Goal: Information Seeking & Learning: Learn about a topic

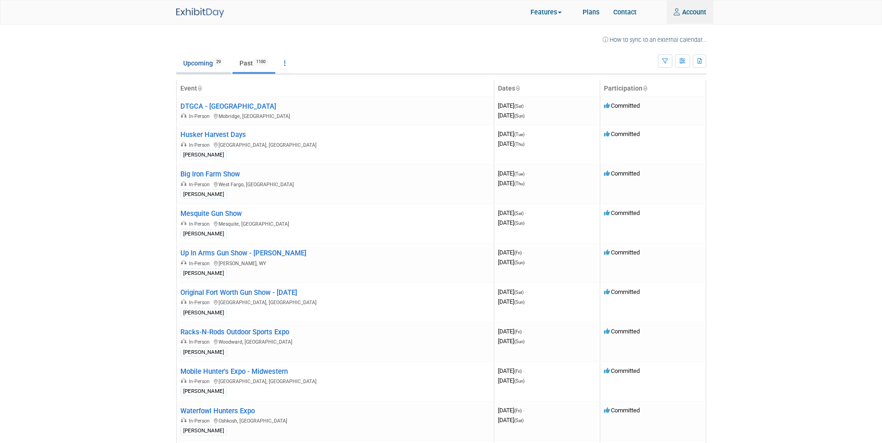
type input "griffin.brown@silencercentral.com"
drag, startPoint x: 197, startPoint y: 56, endPoint x: 195, endPoint y: 95, distance: 39.1
click at [197, 56] on link "Upcoming 29" at bounding box center [203, 63] width 54 height 18
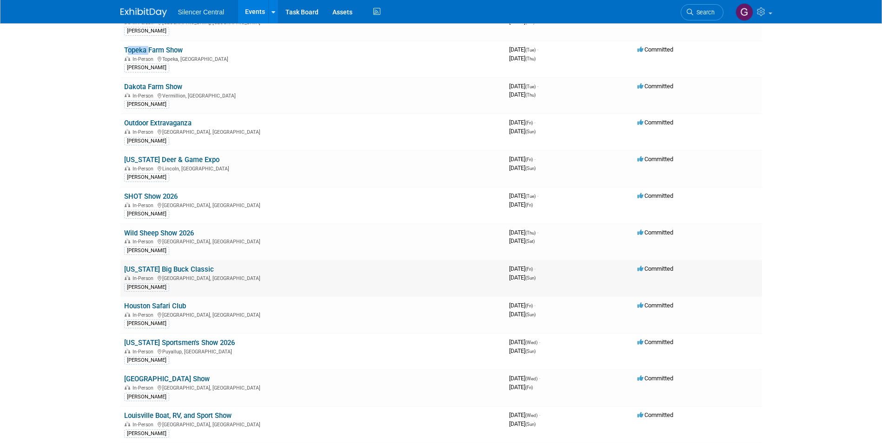
scroll to position [472, 0]
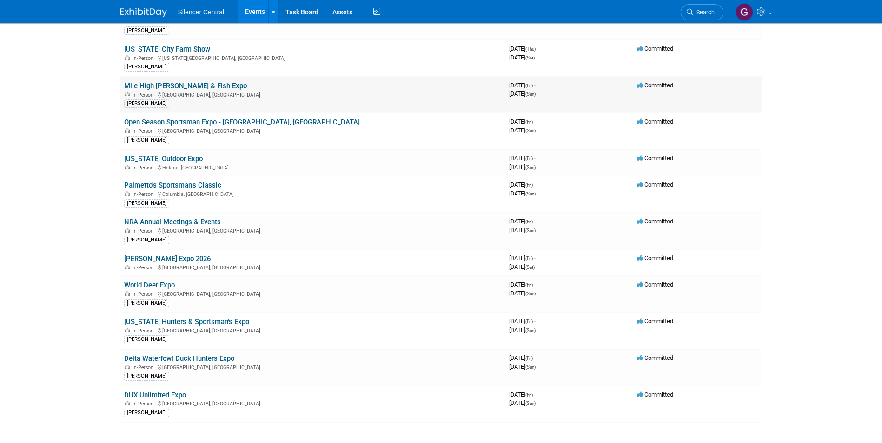
scroll to position [1552, 0]
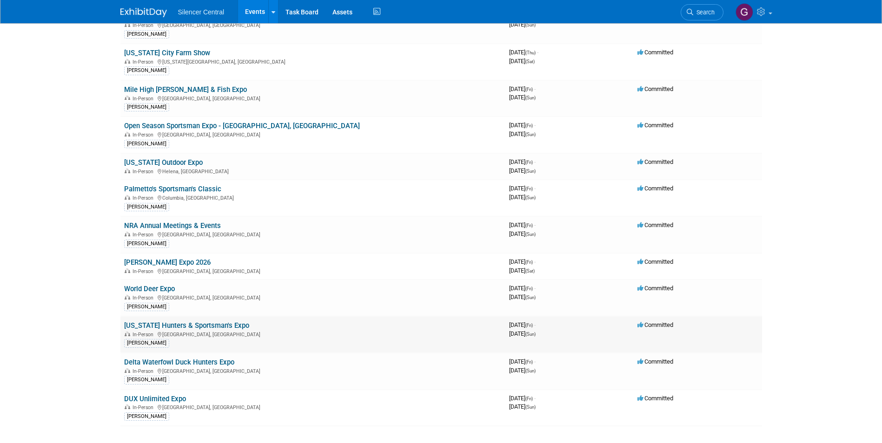
drag, startPoint x: 220, startPoint y: 321, endPoint x: 218, endPoint y: 325, distance: 5.2
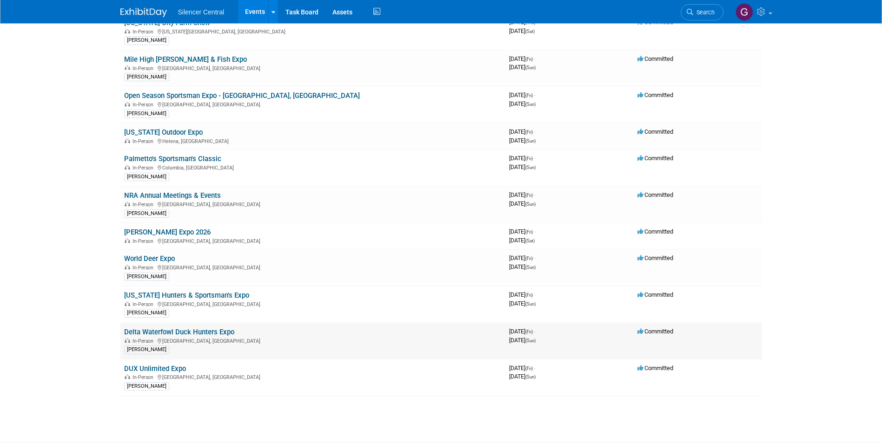
scroll to position [1599, 0]
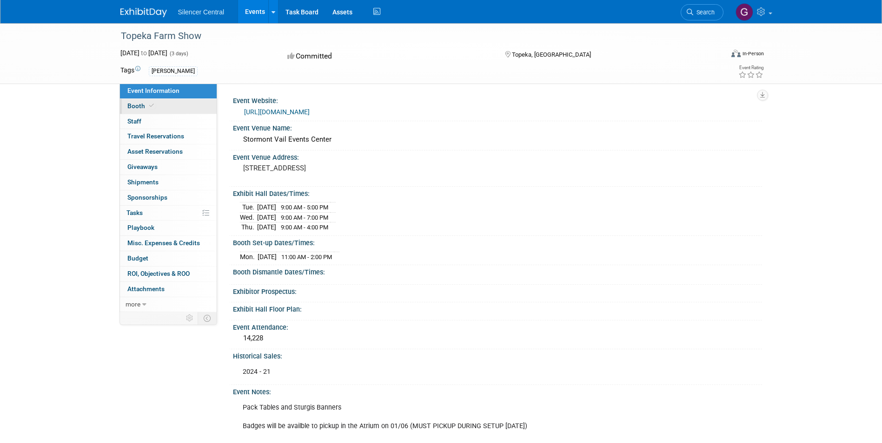
click at [132, 108] on span "Booth" at bounding box center [141, 105] width 28 height 7
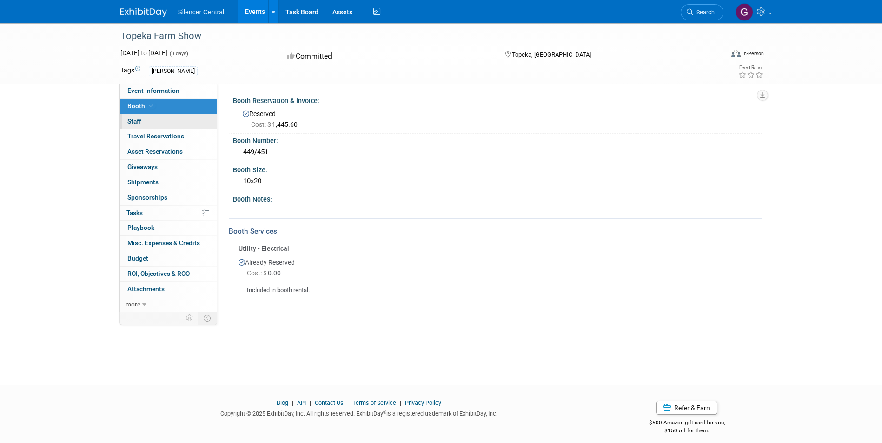
click at [135, 123] on span "Staff 0" at bounding box center [134, 121] width 14 height 7
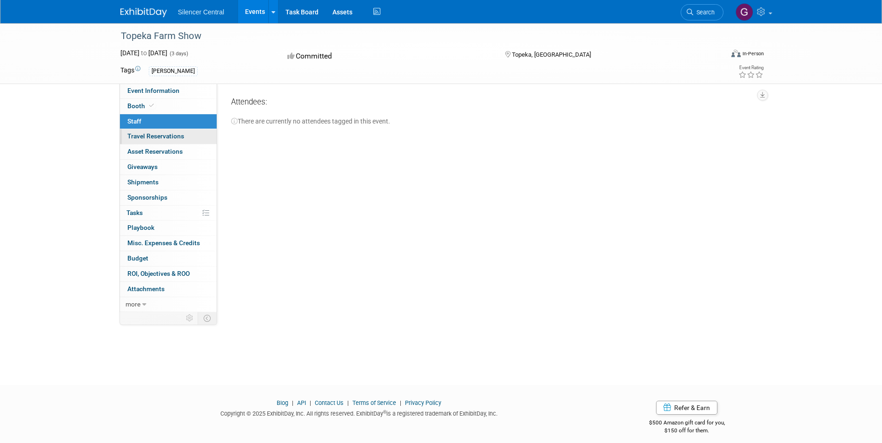
click at [142, 139] on span "Travel Reservations 0" at bounding box center [155, 135] width 57 height 7
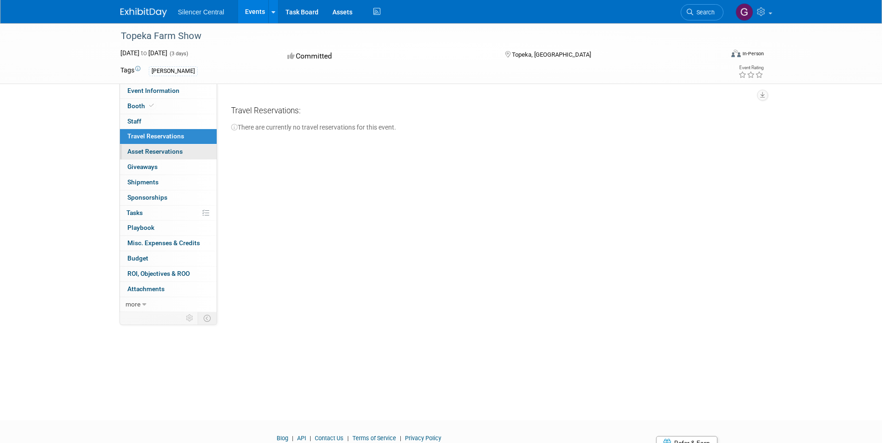
click at [154, 149] on span "Asset Reservations 0" at bounding box center [154, 151] width 55 height 7
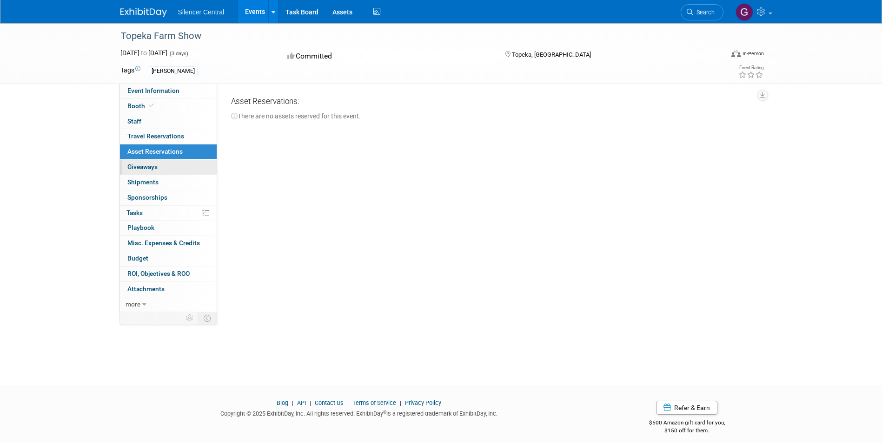
click at [153, 162] on link "0 Giveaways 0" at bounding box center [168, 167] width 97 height 15
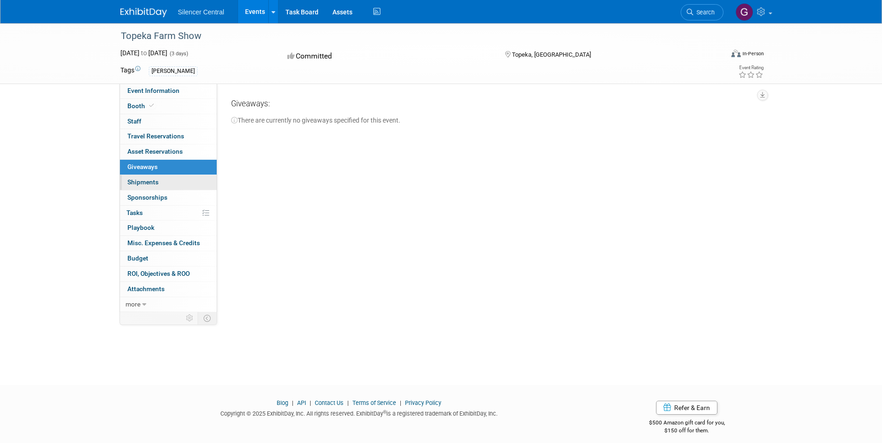
click at [153, 178] on span "Shipments 0" at bounding box center [142, 181] width 31 height 7
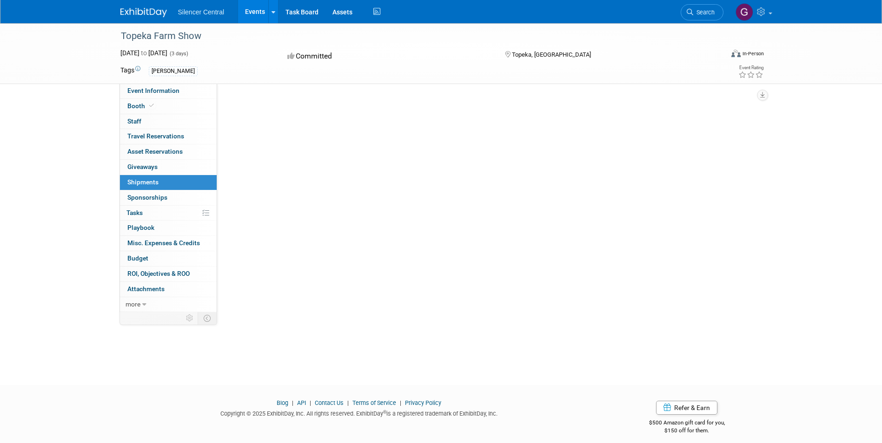
click at [150, 189] on link "0 Shipments 0" at bounding box center [168, 182] width 97 height 15
click at [151, 198] on span "Sponsorships 0" at bounding box center [147, 197] width 40 height 7
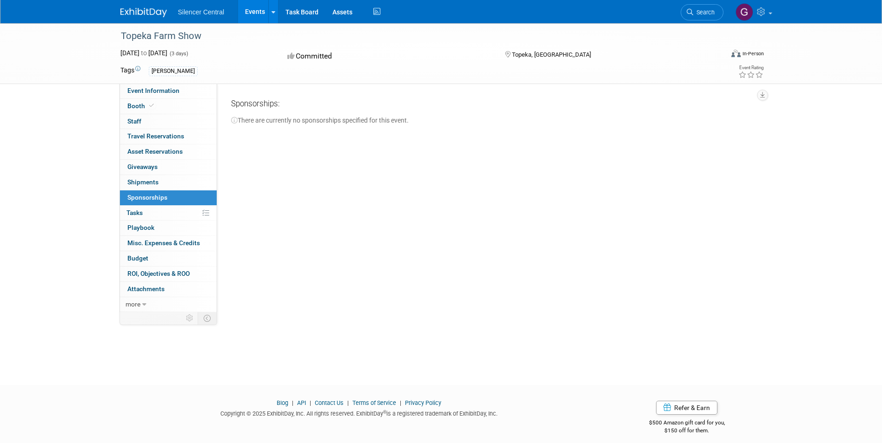
click at [150, 211] on link "0% Tasks 0%" at bounding box center [168, 213] width 97 height 15
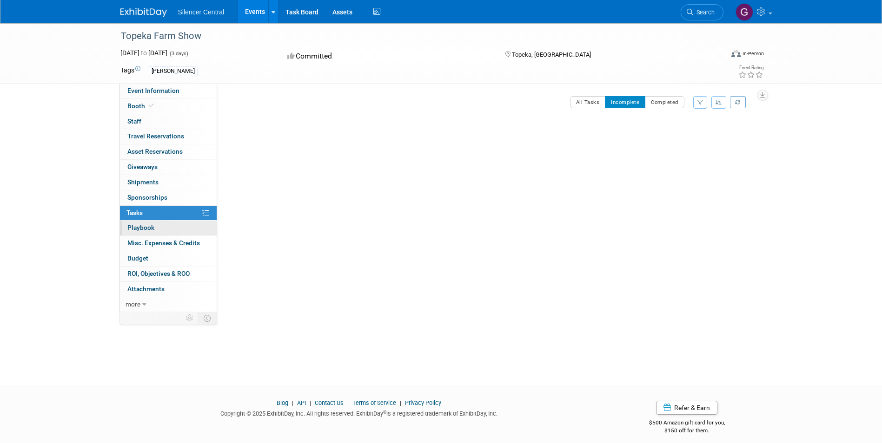
click at [151, 223] on link "0 Playbook 0" at bounding box center [168, 228] width 97 height 15
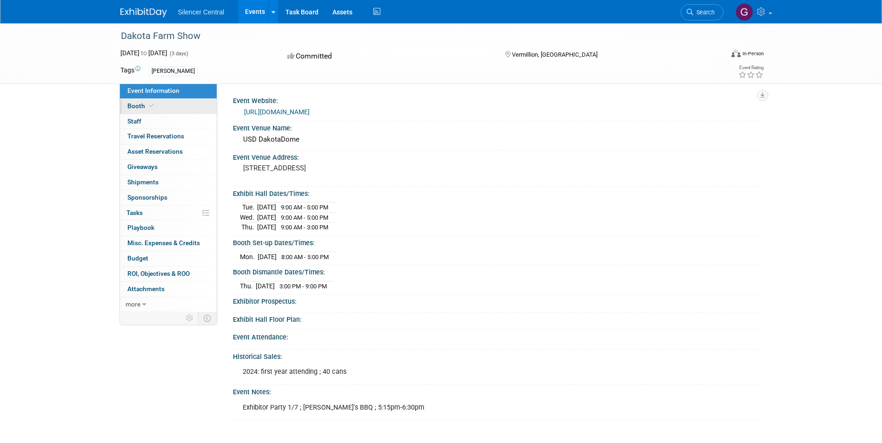
click at [133, 106] on span "Booth" at bounding box center [141, 105] width 28 height 7
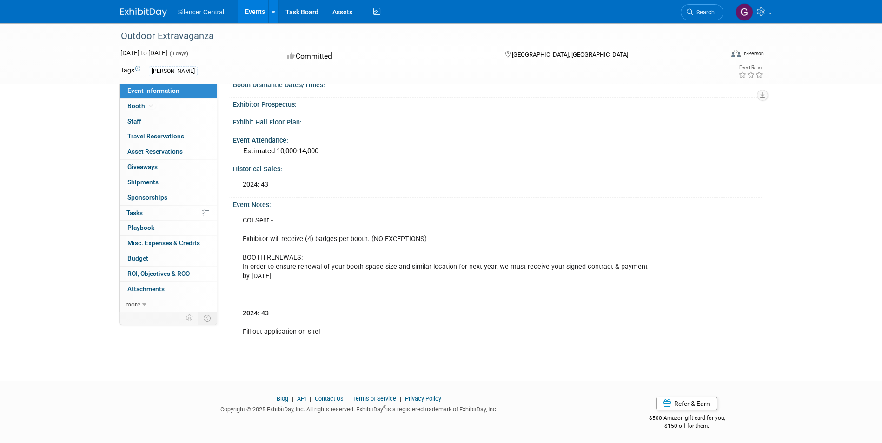
scroll to position [189, 0]
click at [155, 98] on link "Event Information" at bounding box center [168, 91] width 97 height 15
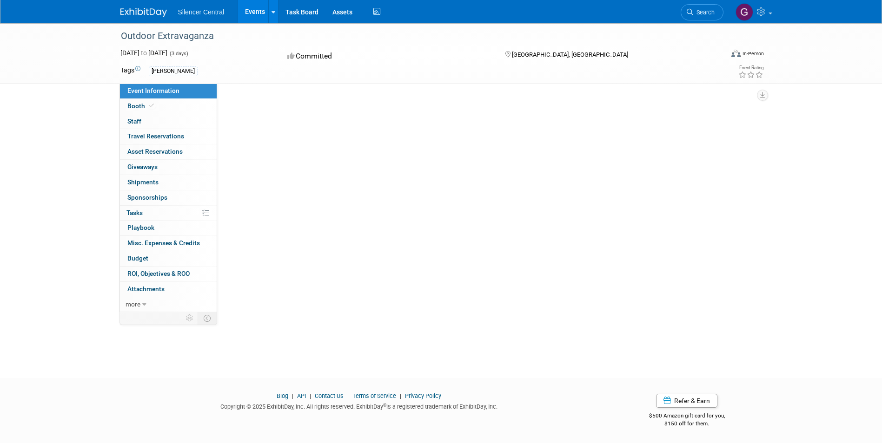
scroll to position [0, 0]
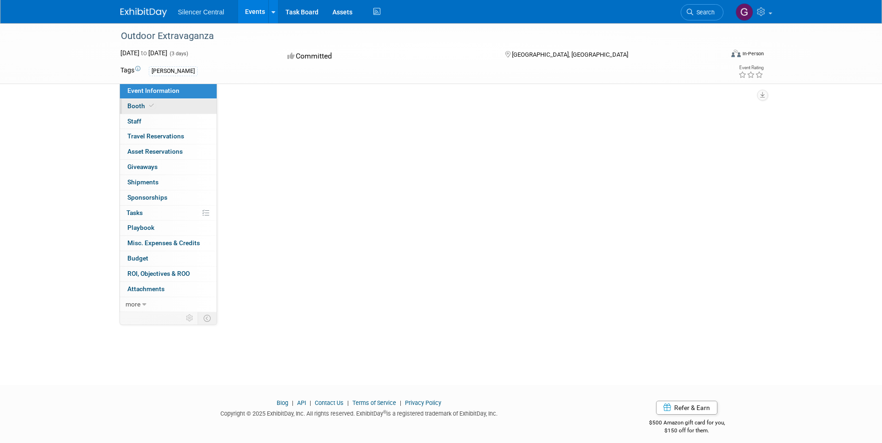
click at [151, 105] on icon at bounding box center [151, 105] width 5 height 5
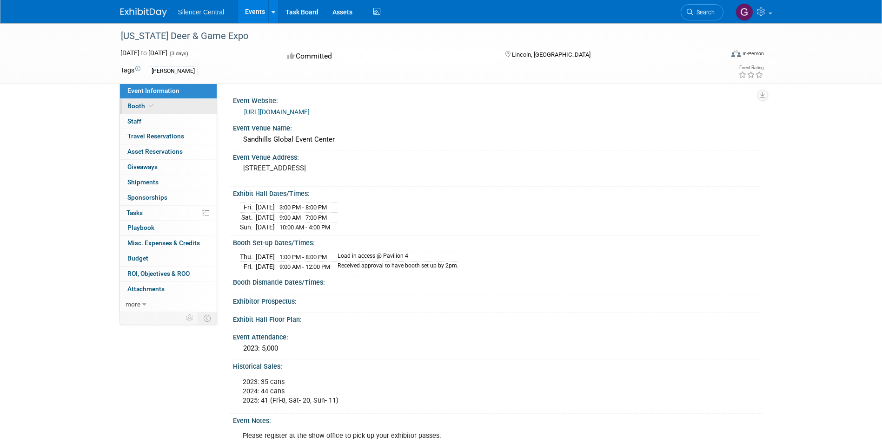
click at [158, 111] on link "Booth" at bounding box center [168, 106] width 97 height 15
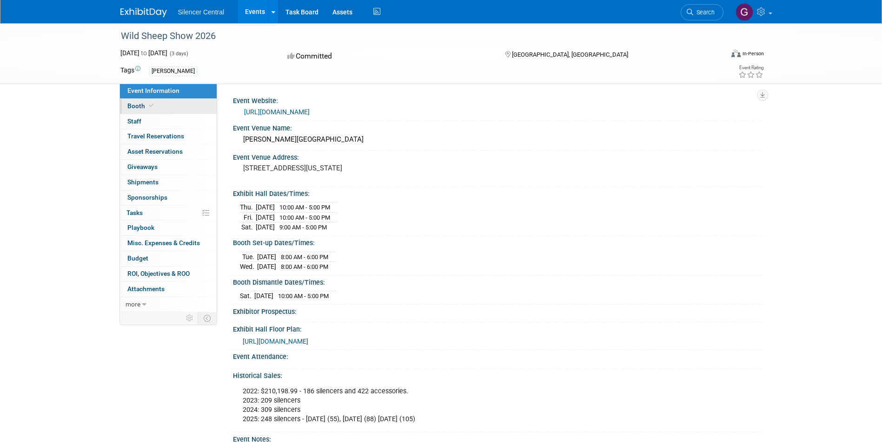
click at [173, 108] on link "Booth" at bounding box center [168, 106] width 97 height 15
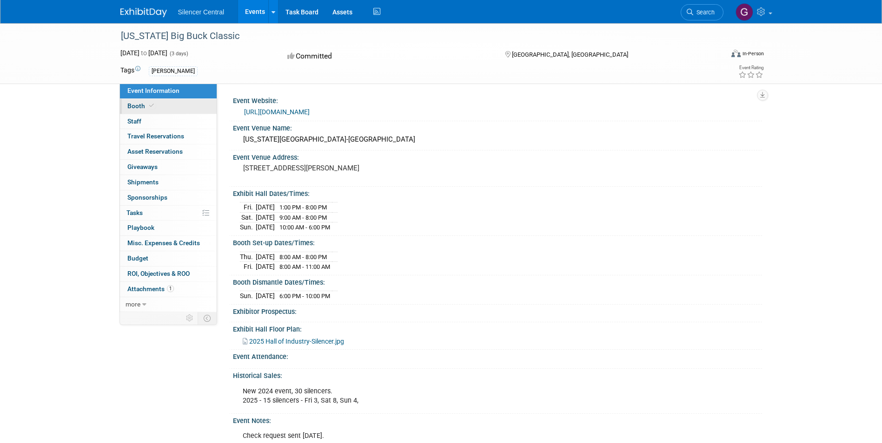
click at [146, 104] on span "Booth" at bounding box center [141, 105] width 28 height 7
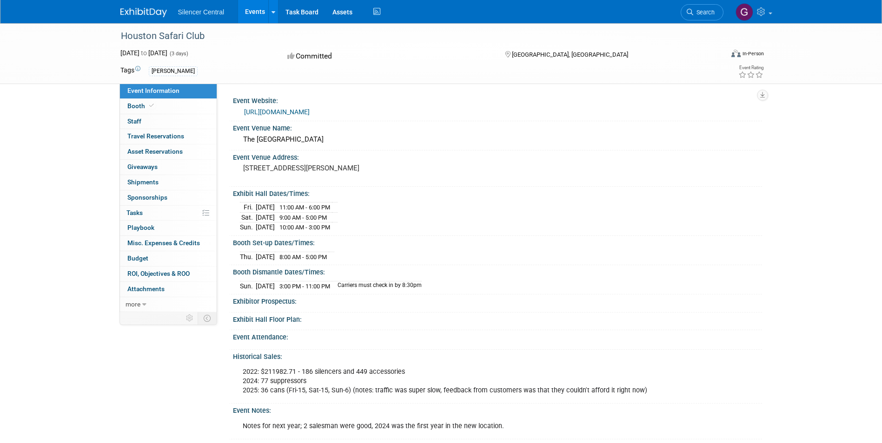
click at [133, 95] on link "Event Information" at bounding box center [168, 91] width 97 height 15
click at [133, 102] on link "Booth" at bounding box center [168, 106] width 97 height 15
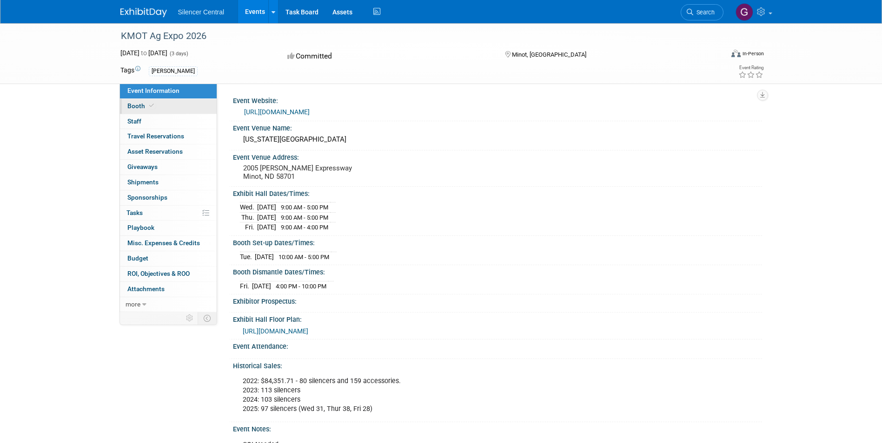
click at [154, 108] on span at bounding box center [151, 105] width 8 height 7
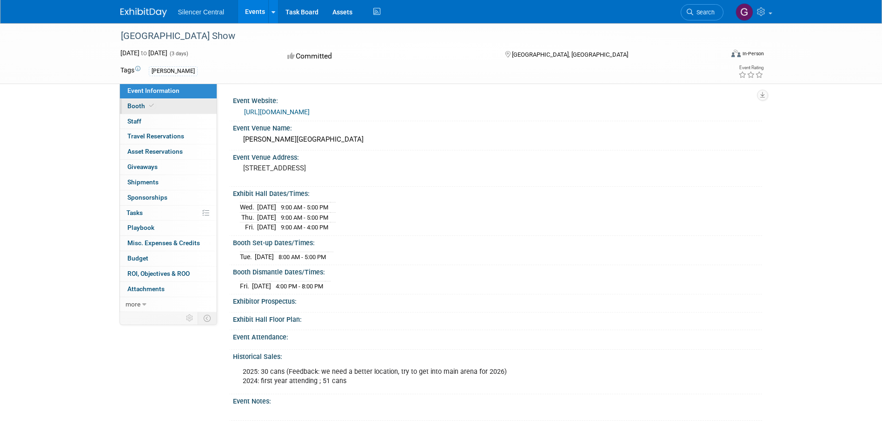
click at [147, 109] on span "Booth" at bounding box center [141, 105] width 28 height 7
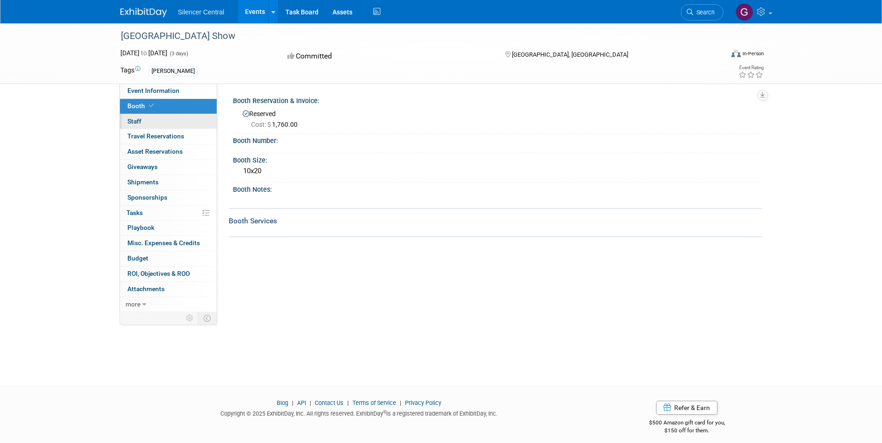
click at [141, 122] on link "0 Staff 0" at bounding box center [168, 121] width 97 height 15
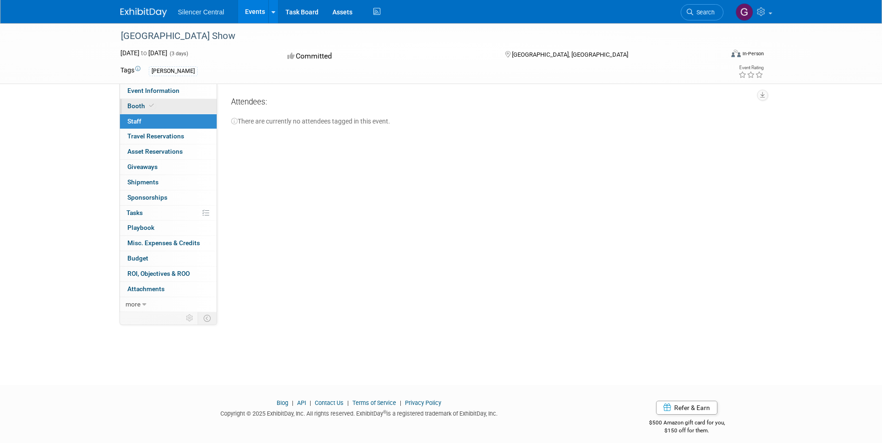
click at [143, 111] on link "Booth" at bounding box center [168, 106] width 97 height 15
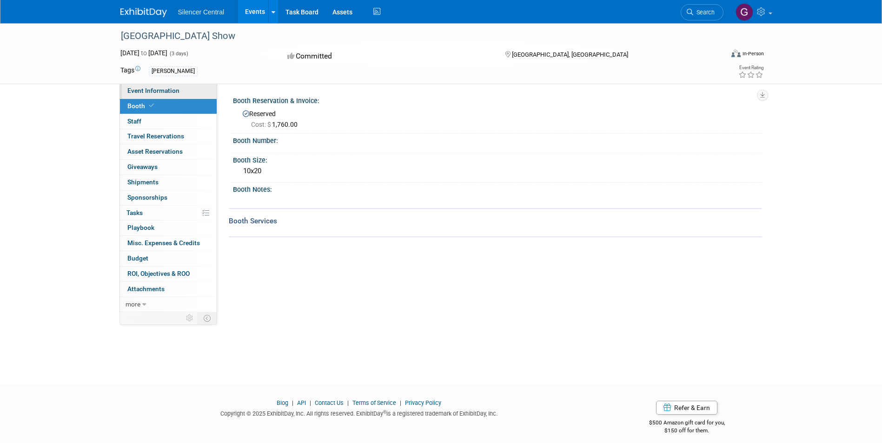
click at [156, 92] on span "Event Information" at bounding box center [153, 90] width 52 height 7
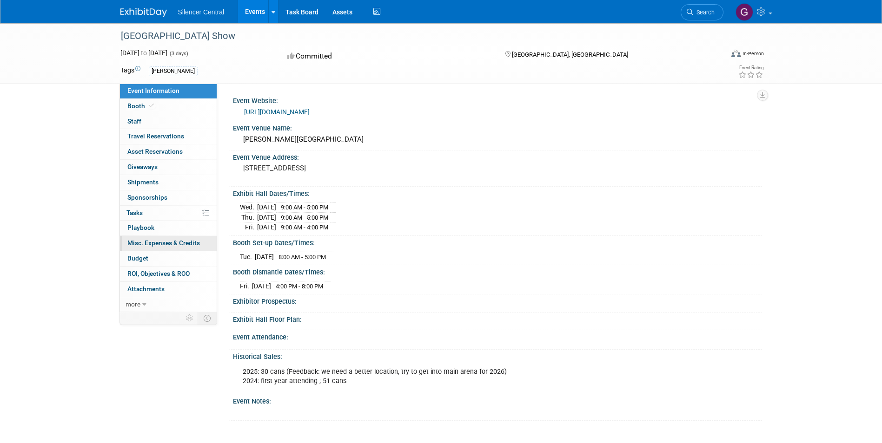
click at [159, 239] on span "Misc. Expenses & Credits 0" at bounding box center [163, 242] width 73 height 7
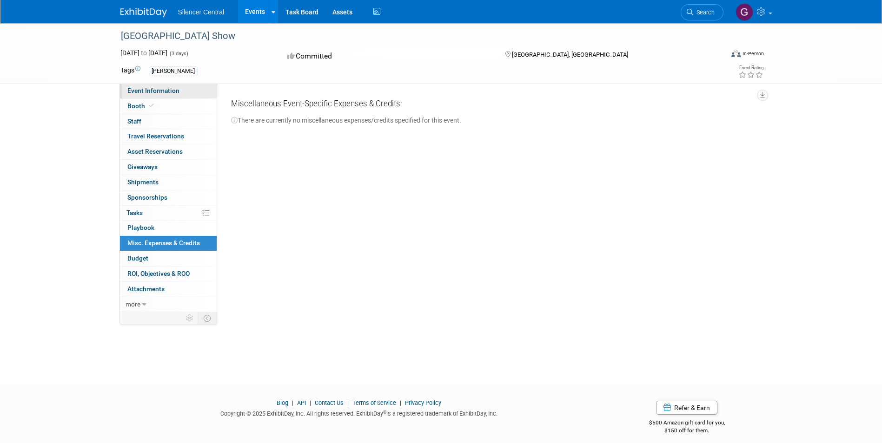
click at [149, 93] on span "Event Information" at bounding box center [153, 90] width 52 height 7
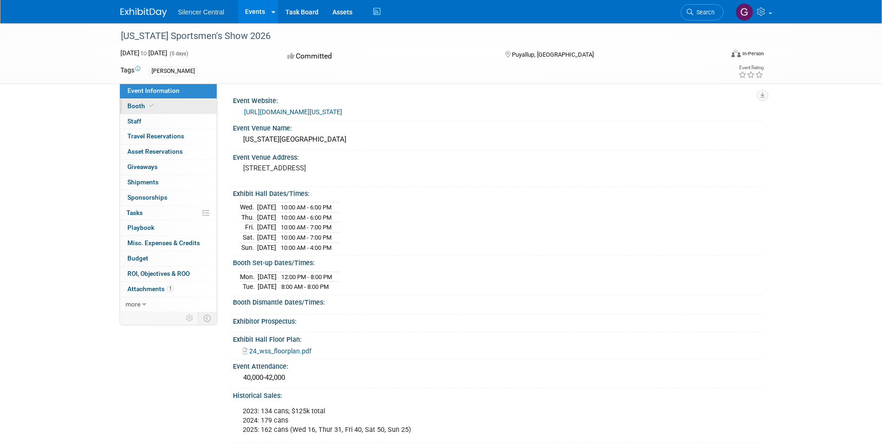
click at [139, 105] on span "Booth" at bounding box center [141, 105] width 28 height 7
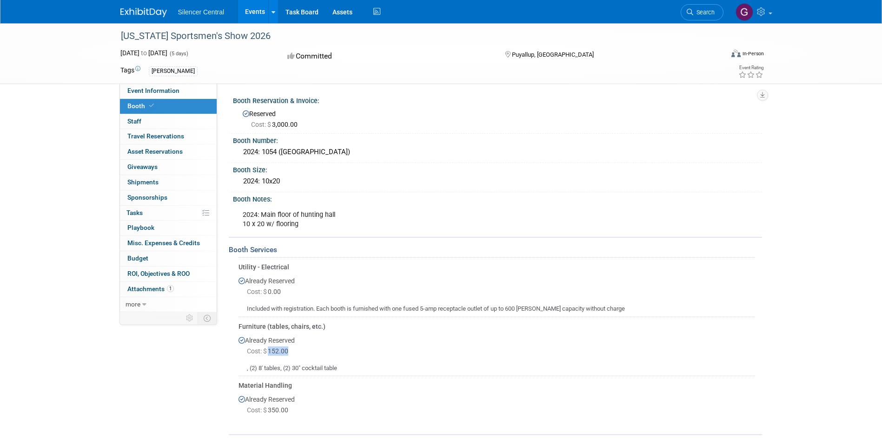
drag, startPoint x: 268, startPoint y: 349, endPoint x: 298, endPoint y: 349, distance: 30.7
click at [298, 349] on div "Cost: $ 152.00" at bounding box center [501, 351] width 508 height 9
drag, startPoint x: 298, startPoint y: 349, endPoint x: 310, endPoint y: 356, distance: 14.1
click at [315, 351] on div "Cost: $ 152.00" at bounding box center [501, 351] width 508 height 9
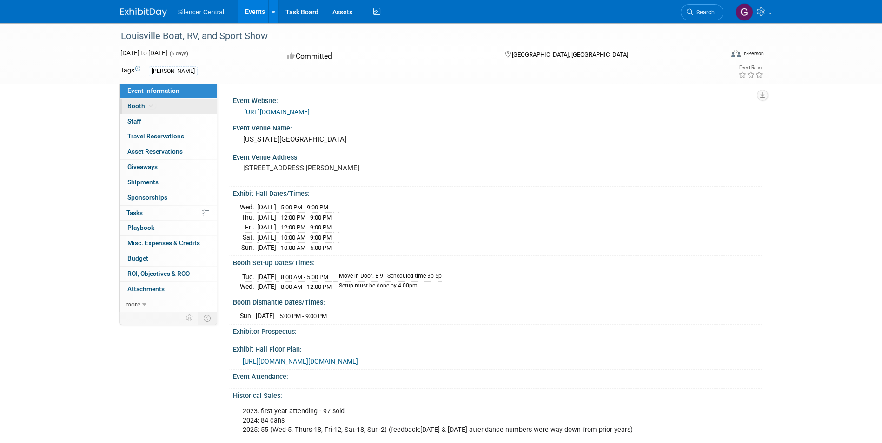
click at [125, 99] on link "Booth" at bounding box center [168, 106] width 97 height 15
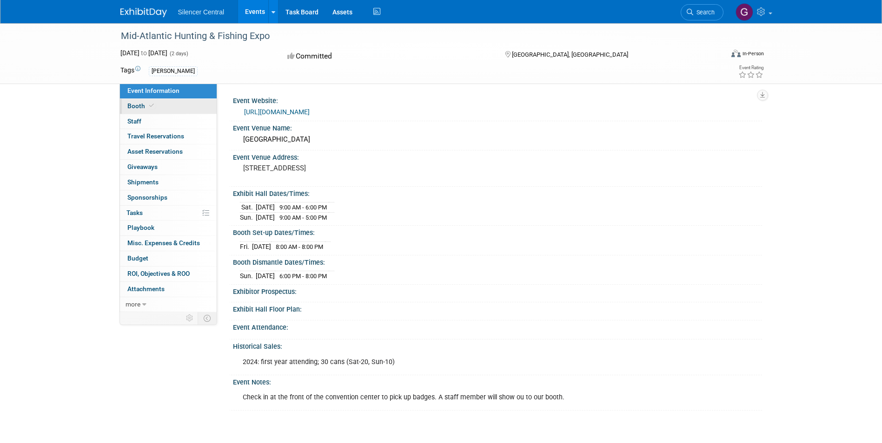
click at [130, 109] on span "Booth" at bounding box center [141, 105] width 28 height 7
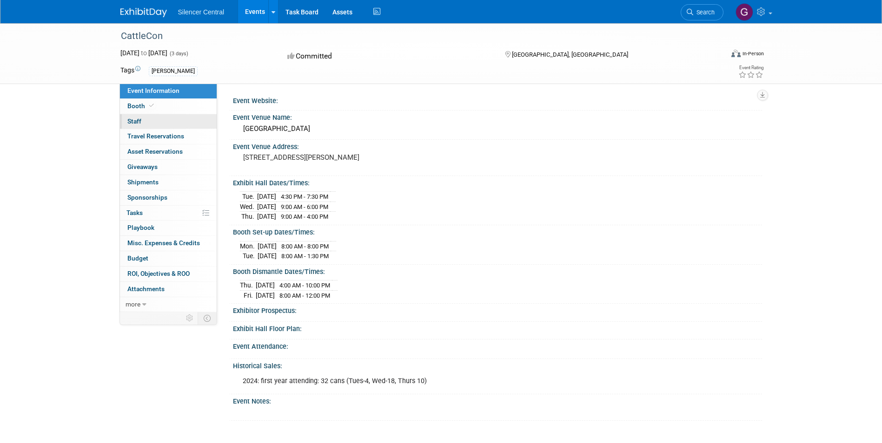
drag, startPoint x: 146, startPoint y: 104, endPoint x: 150, endPoint y: 114, distance: 10.7
click at [147, 104] on span at bounding box center [151, 105] width 8 height 7
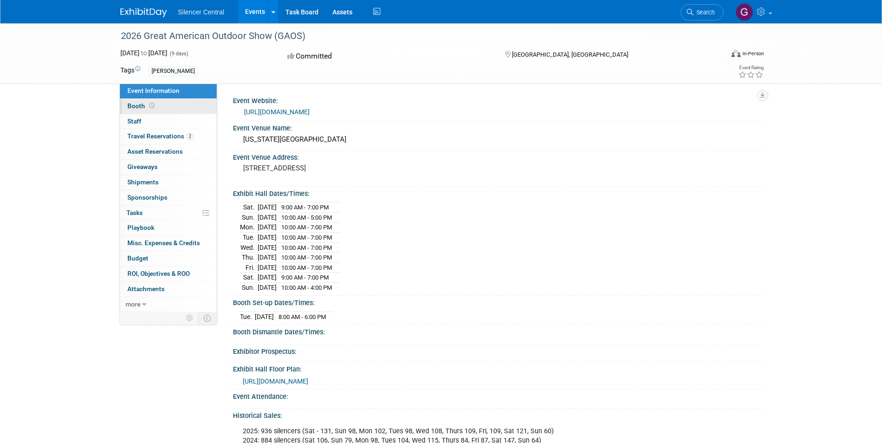
click at [157, 104] on link "Booth" at bounding box center [168, 106] width 97 height 15
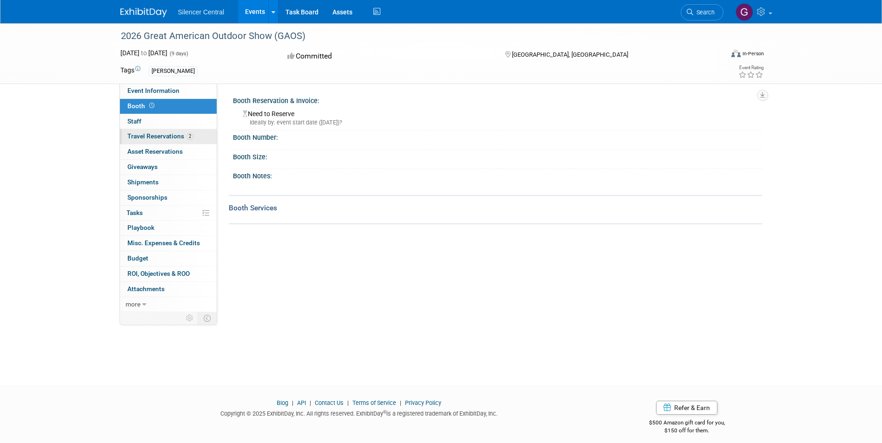
click at [158, 141] on link "2 Travel Reservations 2" at bounding box center [168, 136] width 97 height 15
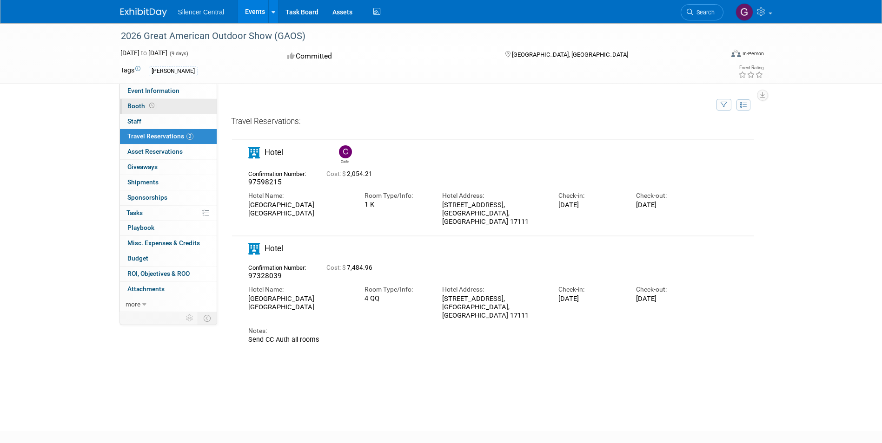
click at [145, 108] on span "Booth" at bounding box center [141, 105] width 29 height 7
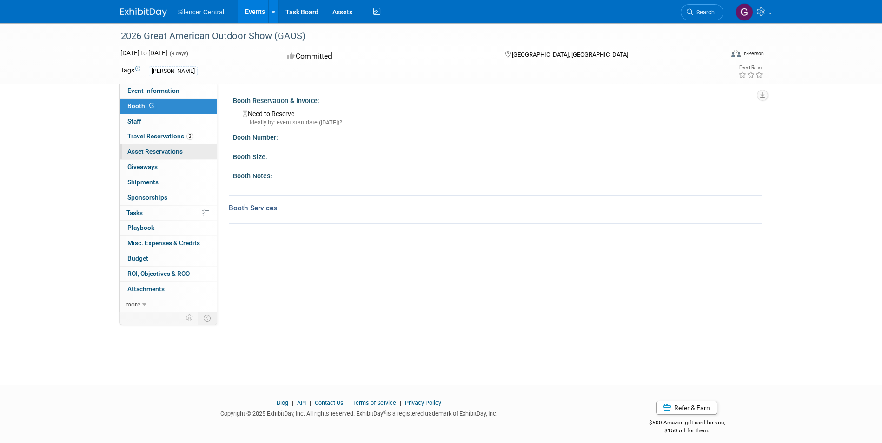
drag, startPoint x: 162, startPoint y: 138, endPoint x: 165, endPoint y: 151, distance: 12.9
click at [162, 138] on span "Travel Reservations 2" at bounding box center [160, 135] width 66 height 7
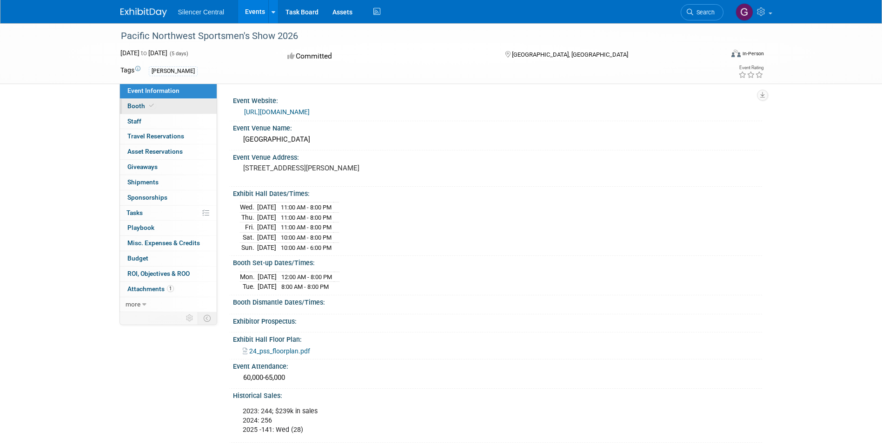
click at [135, 108] on span "Booth" at bounding box center [141, 105] width 28 height 7
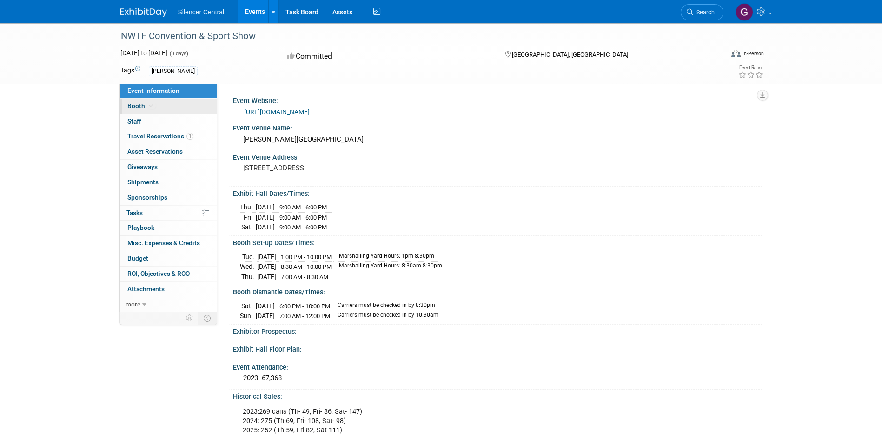
click at [127, 109] on link "Booth" at bounding box center [168, 106] width 97 height 15
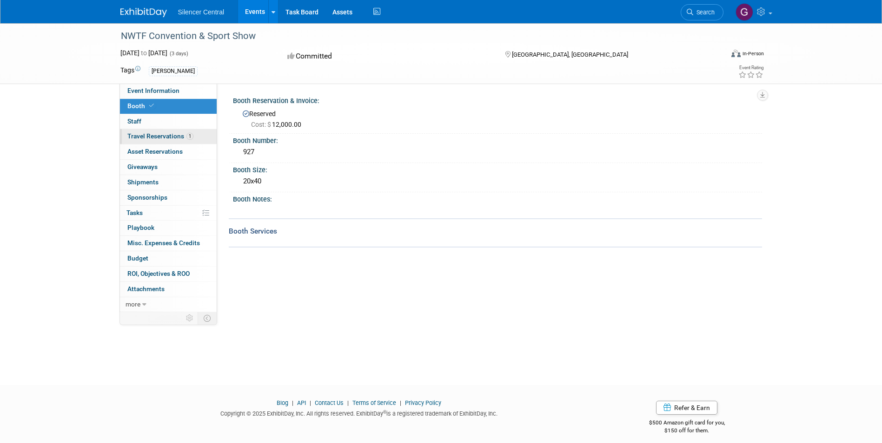
click at [135, 133] on span "Travel Reservations 1" at bounding box center [160, 135] width 66 height 7
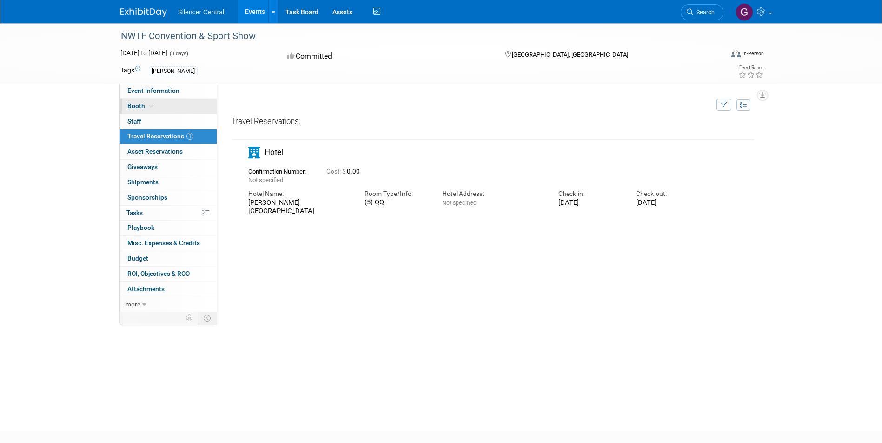
click at [131, 100] on link "Booth" at bounding box center [168, 106] width 97 height 15
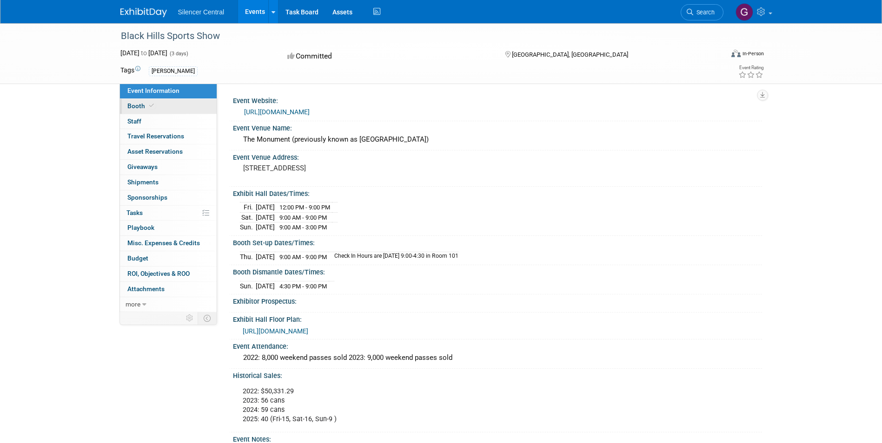
click at [153, 101] on link "Booth" at bounding box center [168, 106] width 97 height 15
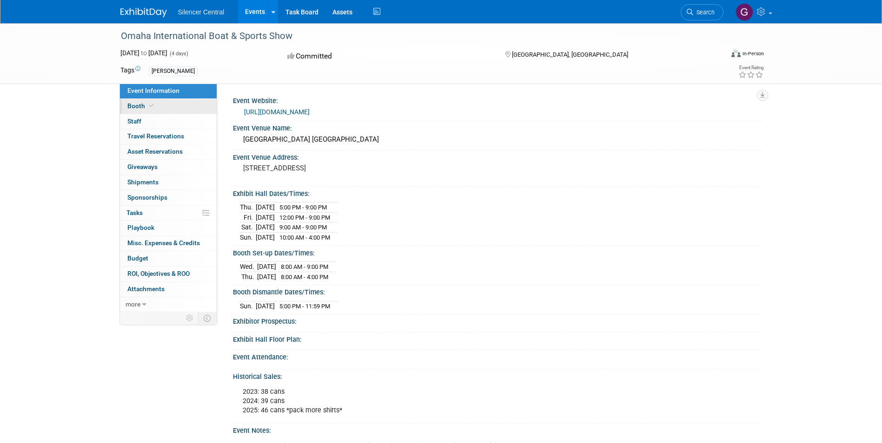
click at [141, 105] on span "Booth" at bounding box center [141, 105] width 28 height 7
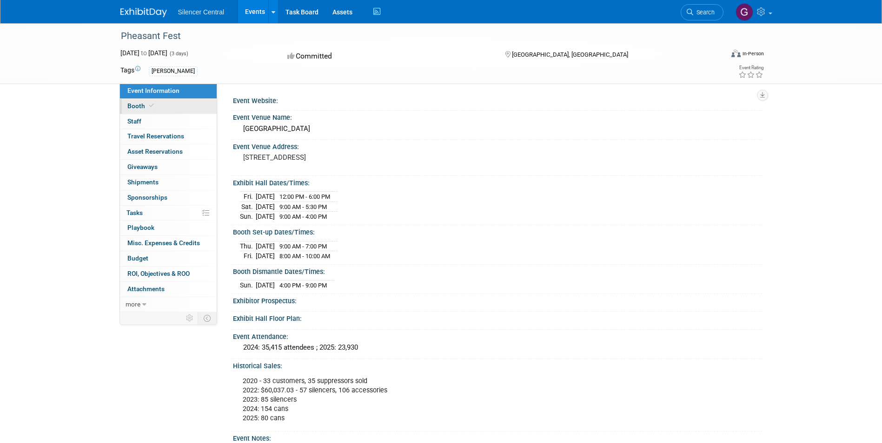
click at [152, 111] on link "Booth" at bounding box center [168, 106] width 97 height 15
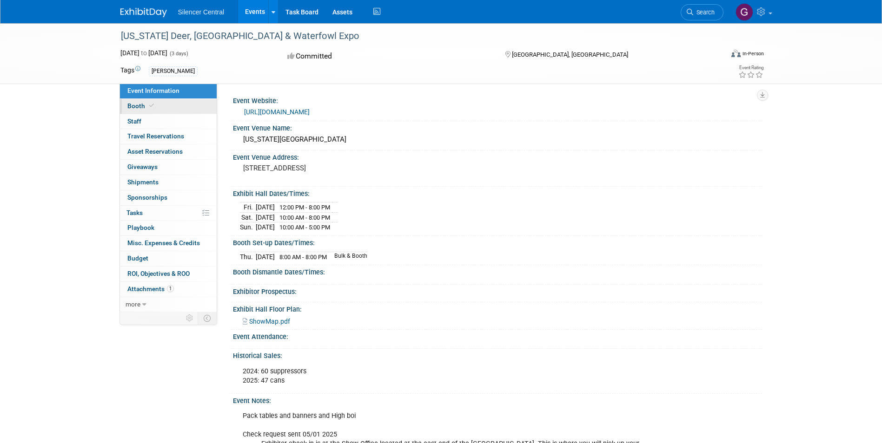
click at [138, 106] on span "Booth" at bounding box center [141, 105] width 28 height 7
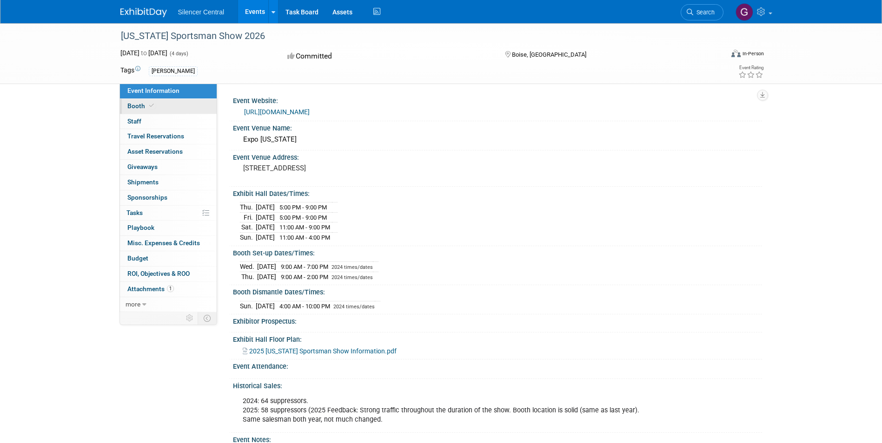
click at [146, 104] on span "Booth" at bounding box center [141, 105] width 28 height 7
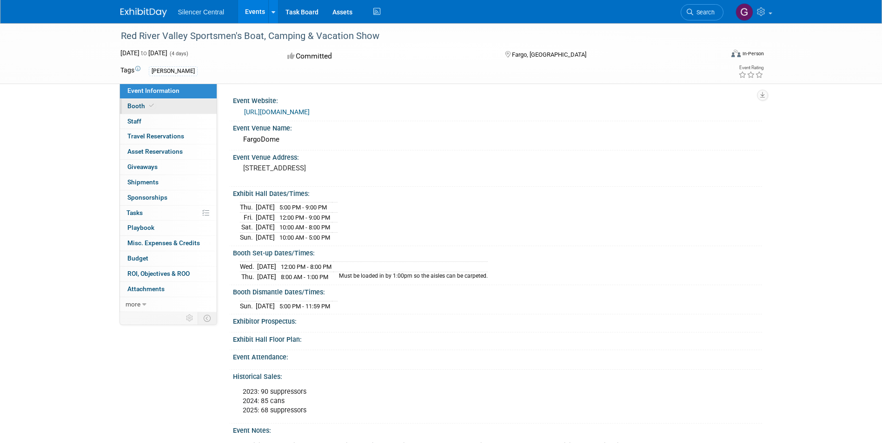
drag, startPoint x: 148, startPoint y: 103, endPoint x: 157, endPoint y: 107, distance: 9.6
click at [149, 103] on icon at bounding box center [151, 105] width 5 height 5
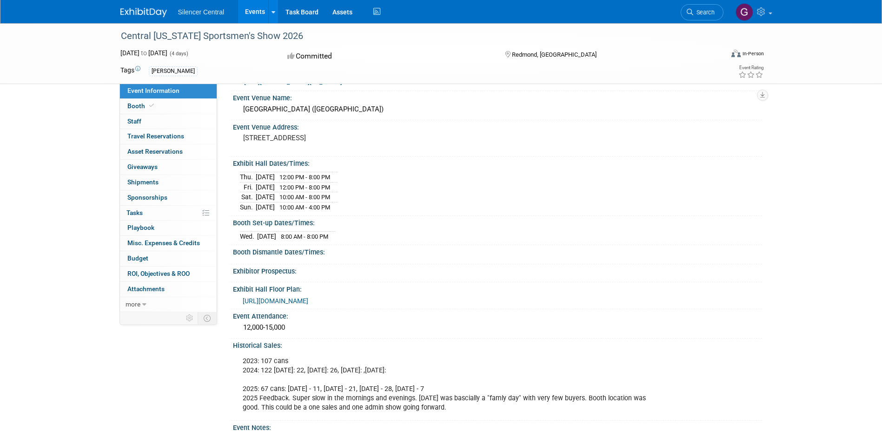
scroll to position [93, 0]
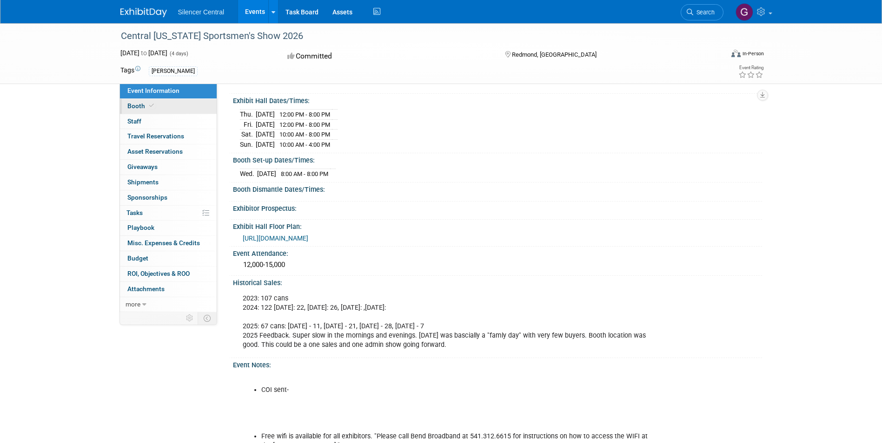
click at [161, 102] on link "Booth" at bounding box center [168, 106] width 97 height 15
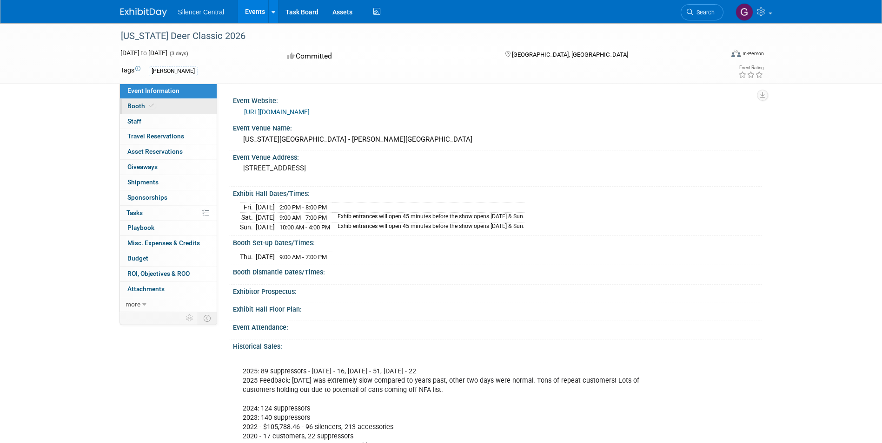
click at [131, 101] on link "Booth" at bounding box center [168, 106] width 97 height 15
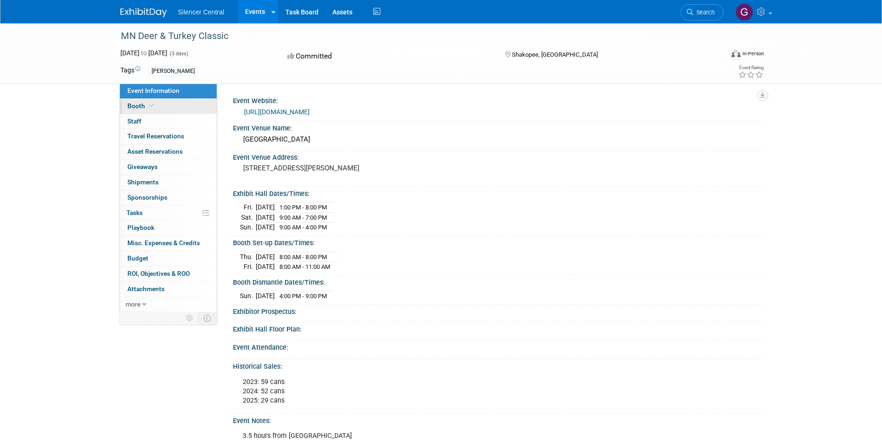
click at [146, 108] on span "Booth" at bounding box center [141, 105] width 28 height 7
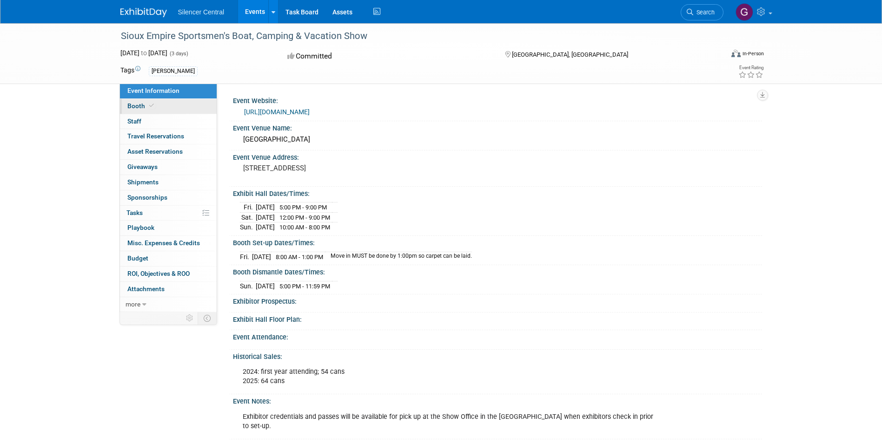
click at [144, 105] on span "Booth" at bounding box center [141, 105] width 28 height 7
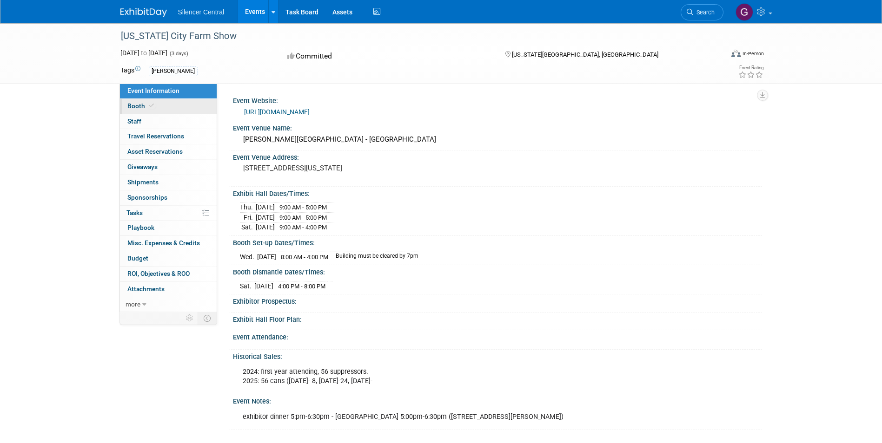
click at [145, 106] on span "Booth" at bounding box center [141, 105] width 28 height 7
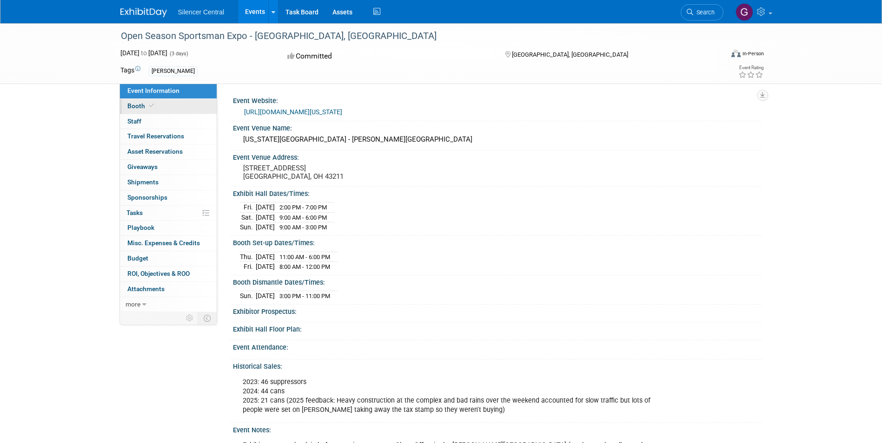
click at [166, 110] on link "Booth" at bounding box center [168, 106] width 97 height 15
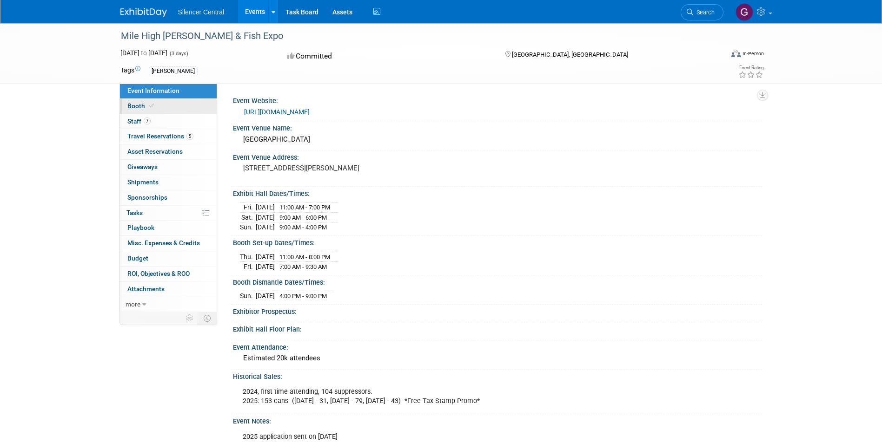
click at [156, 102] on link "Booth" at bounding box center [168, 106] width 97 height 15
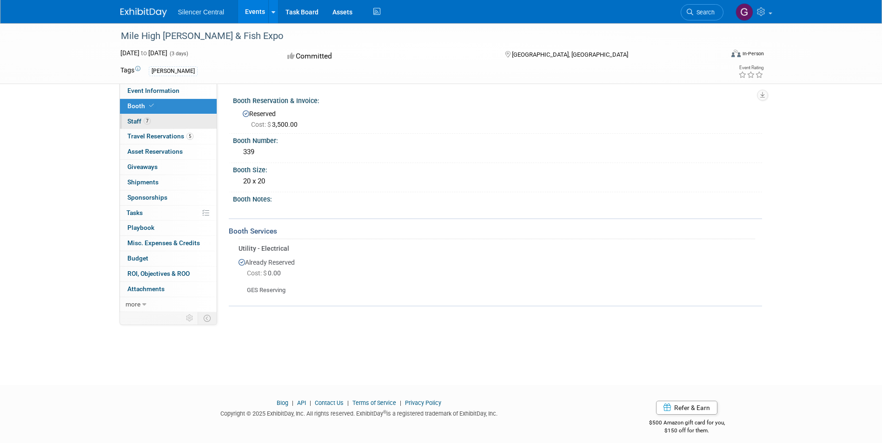
click at [145, 122] on span "7" at bounding box center [147, 121] width 7 height 7
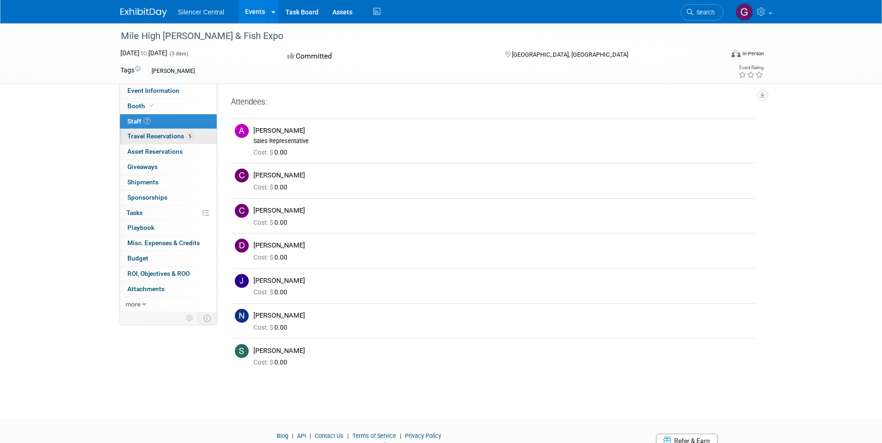
click at [163, 132] on span "Travel Reservations 5" at bounding box center [160, 135] width 66 height 7
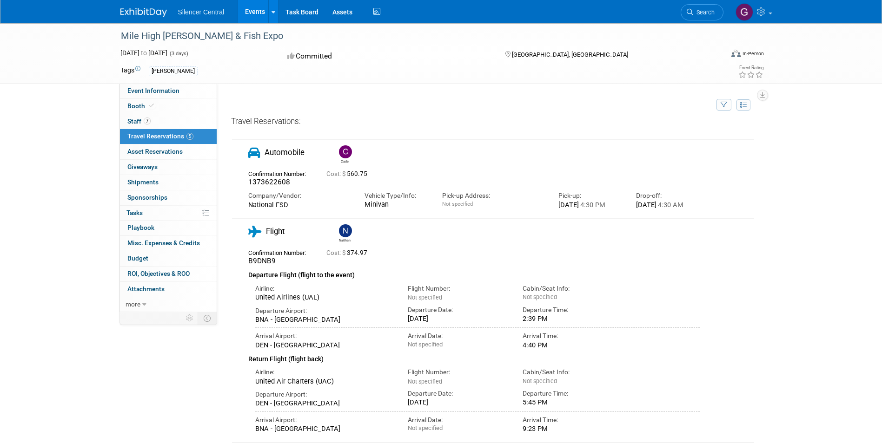
click at [326, 302] on div "United Airlines (UAL)" at bounding box center [324, 297] width 139 height 8
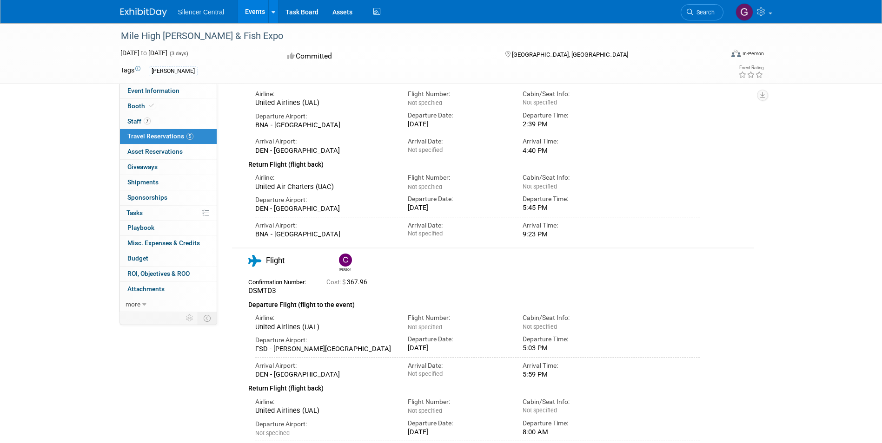
scroll to position [279, 0]
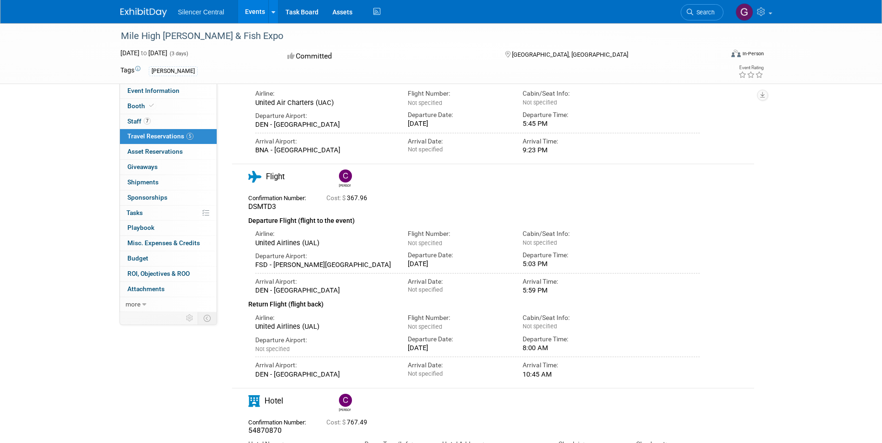
click at [422, 247] on span "Not specified" at bounding box center [425, 243] width 34 height 7
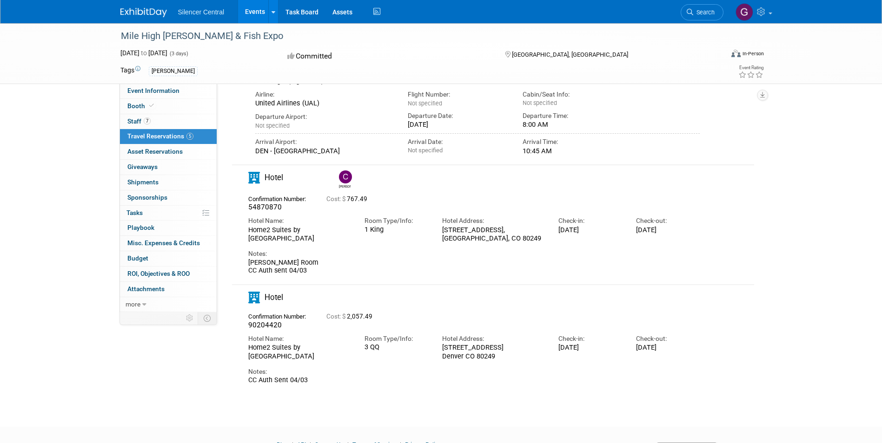
scroll to position [511, 0]
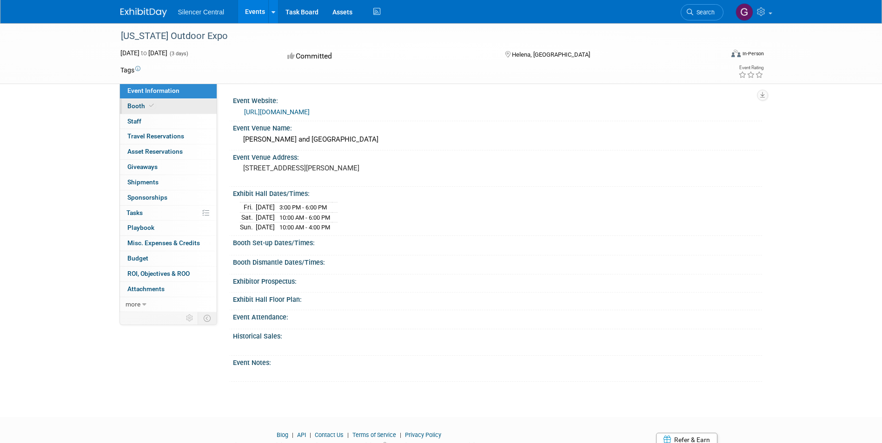
click at [159, 110] on link "Booth" at bounding box center [168, 106] width 97 height 15
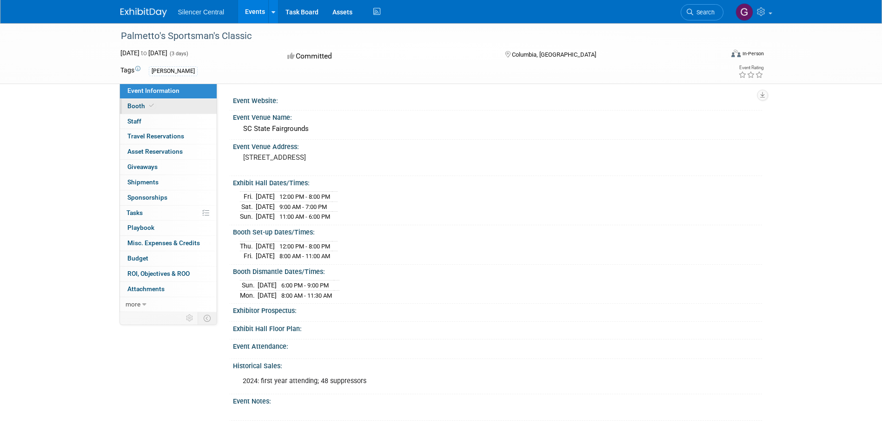
click at [146, 108] on span "Booth" at bounding box center [141, 105] width 28 height 7
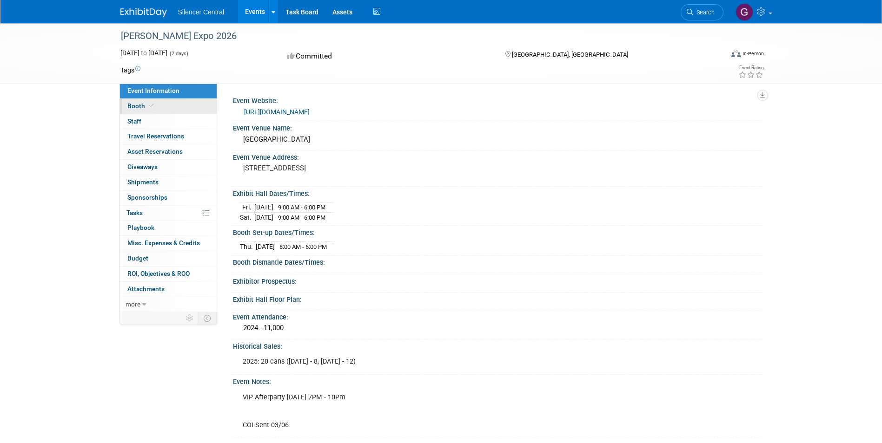
click at [137, 105] on span "Booth" at bounding box center [141, 105] width 28 height 7
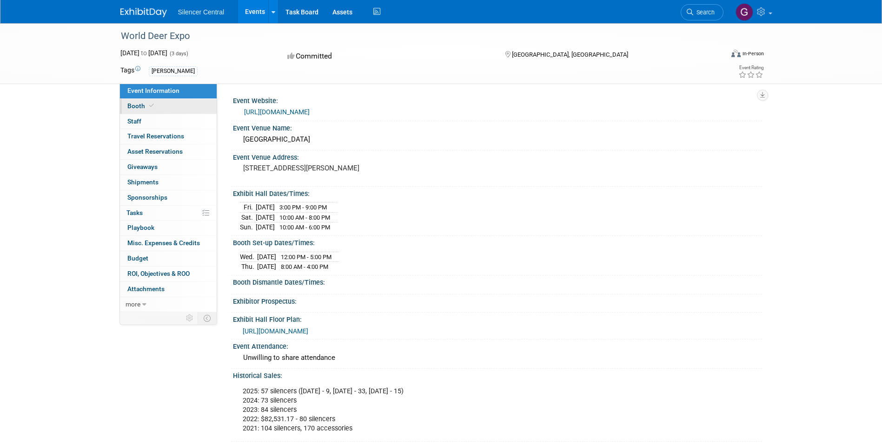
click at [133, 107] on span "Booth" at bounding box center [141, 105] width 28 height 7
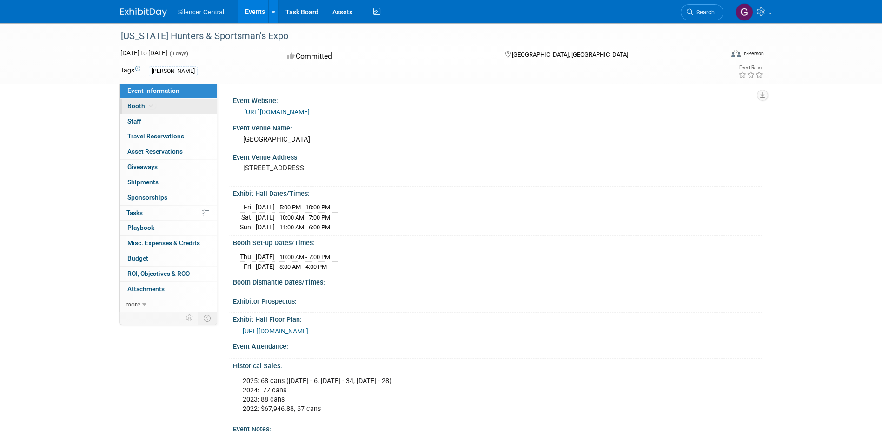
click at [149, 105] on icon at bounding box center [151, 105] width 5 height 5
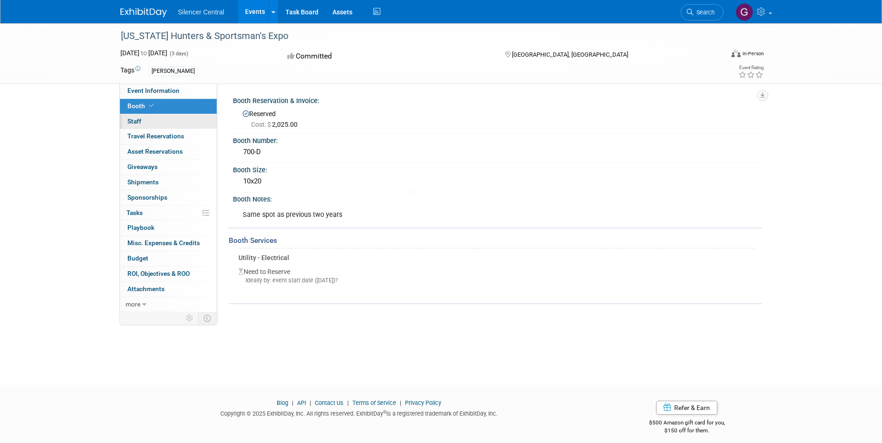
drag, startPoint x: 134, startPoint y: 123, endPoint x: 136, endPoint y: 128, distance: 5.6
click at [134, 123] on span "Staff 0" at bounding box center [134, 121] width 14 height 7
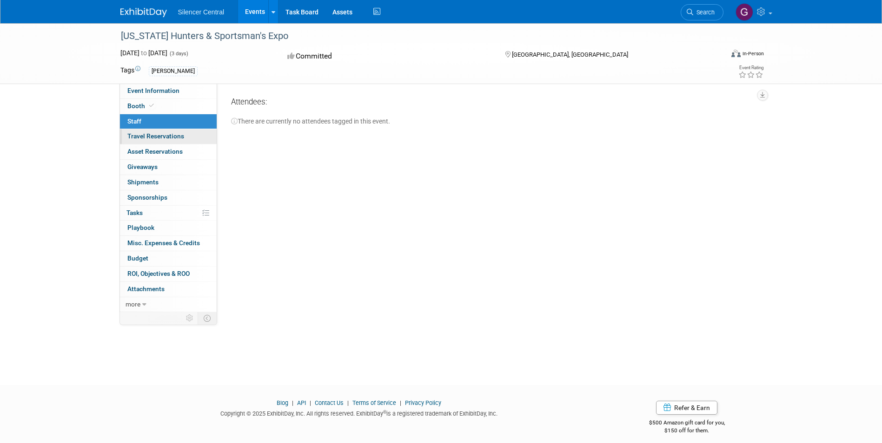
click at [138, 132] on link "0 Travel Reservations 0" at bounding box center [168, 136] width 97 height 15
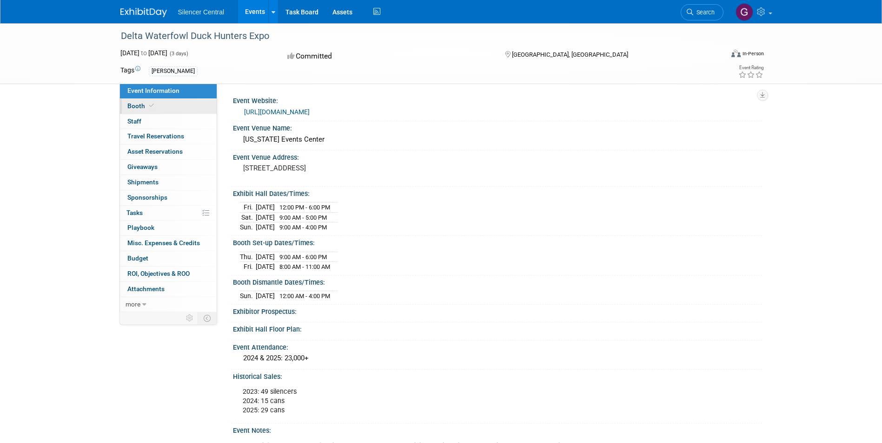
click at [141, 105] on span "Booth" at bounding box center [141, 105] width 28 height 7
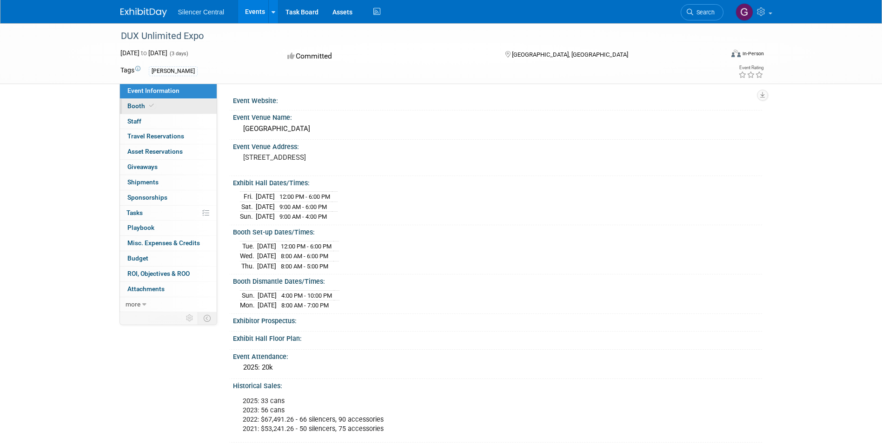
click at [130, 105] on span "Booth" at bounding box center [141, 105] width 28 height 7
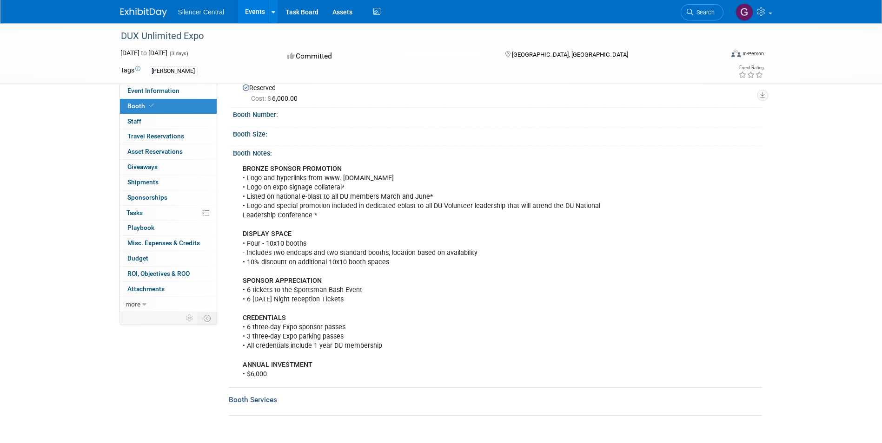
scroll to position [46, 0]
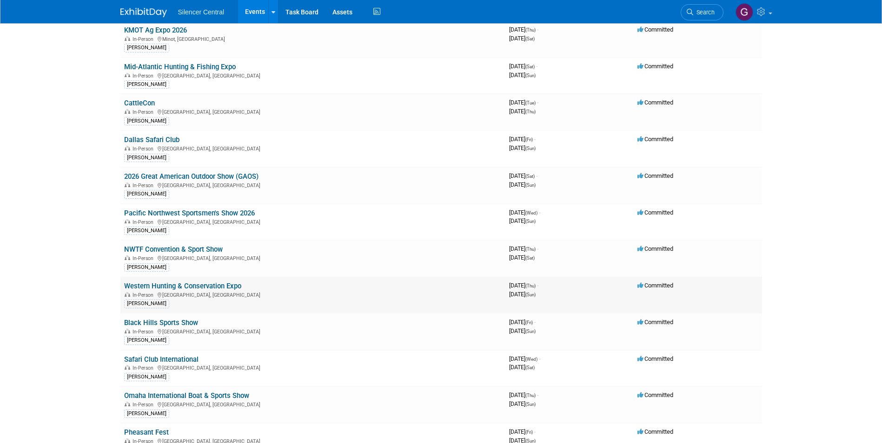
scroll to position [974, 0]
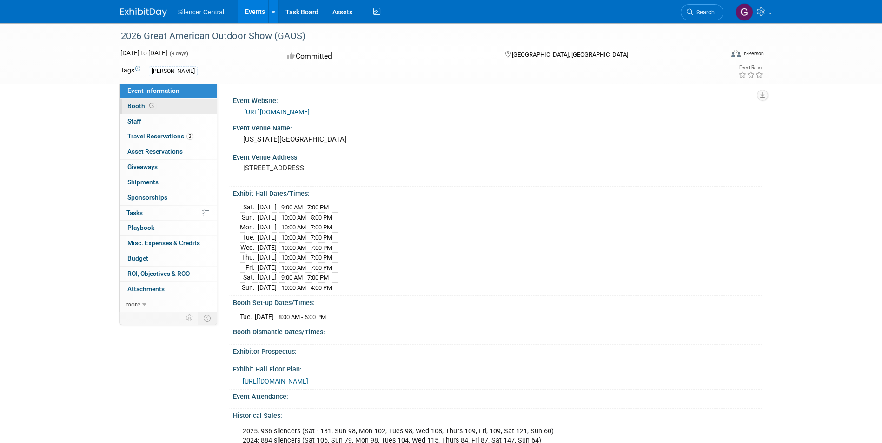
click at [146, 108] on span "Booth" at bounding box center [141, 105] width 29 height 7
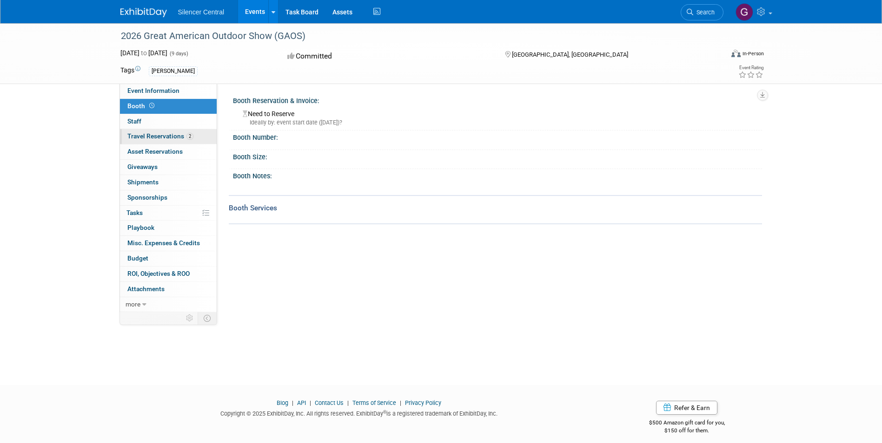
click at [171, 139] on span "Travel Reservations 2" at bounding box center [160, 135] width 66 height 7
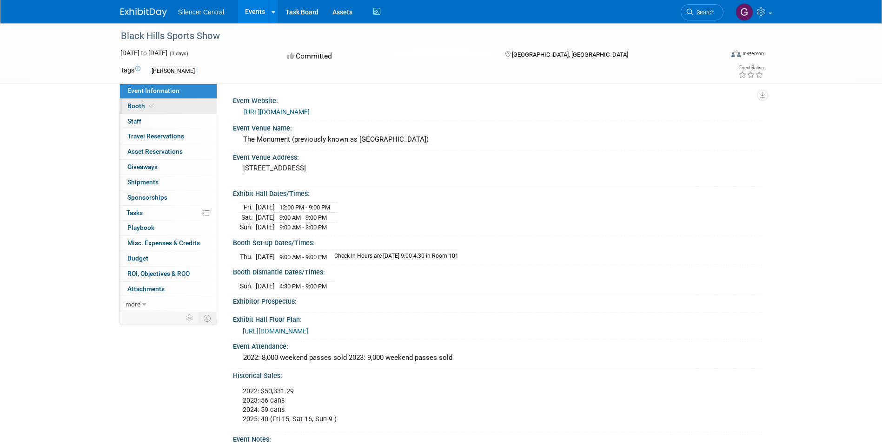
click at [164, 102] on link "Booth" at bounding box center [168, 106] width 97 height 15
click at [124, 96] on link "Event Information" at bounding box center [168, 91] width 97 height 15
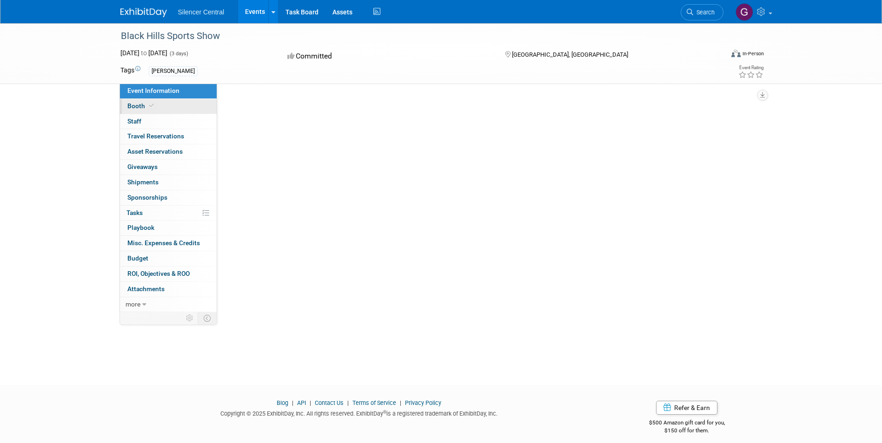
click at [135, 107] on span "Booth" at bounding box center [141, 105] width 28 height 7
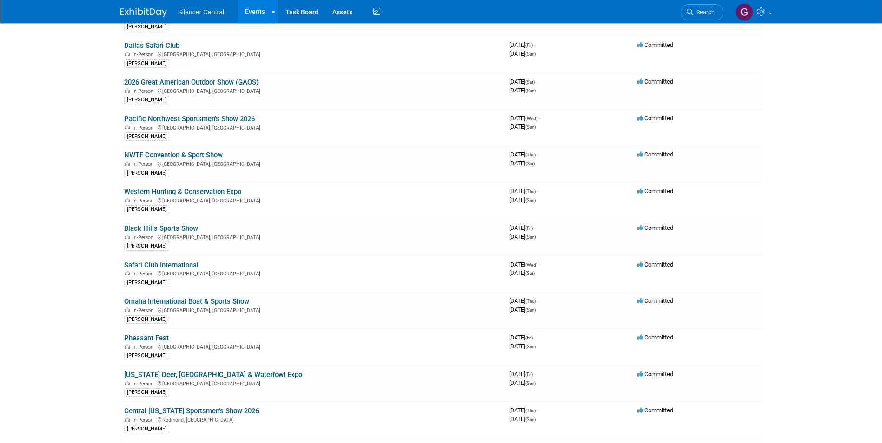
scroll to position [974, 0]
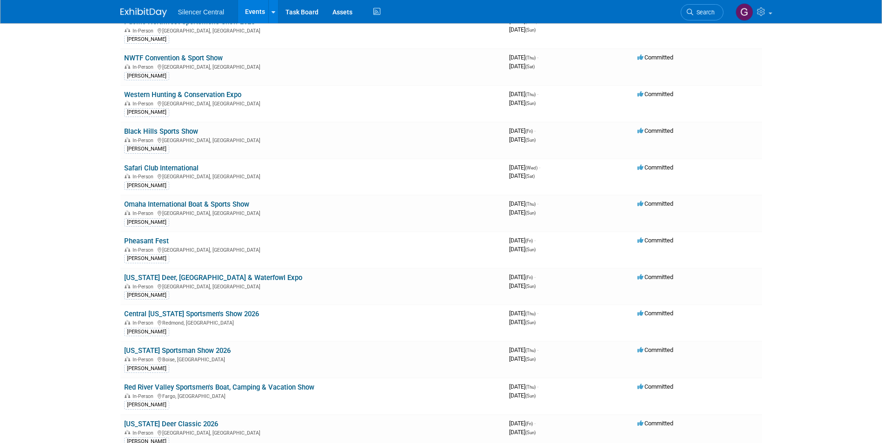
scroll to position [1207, 0]
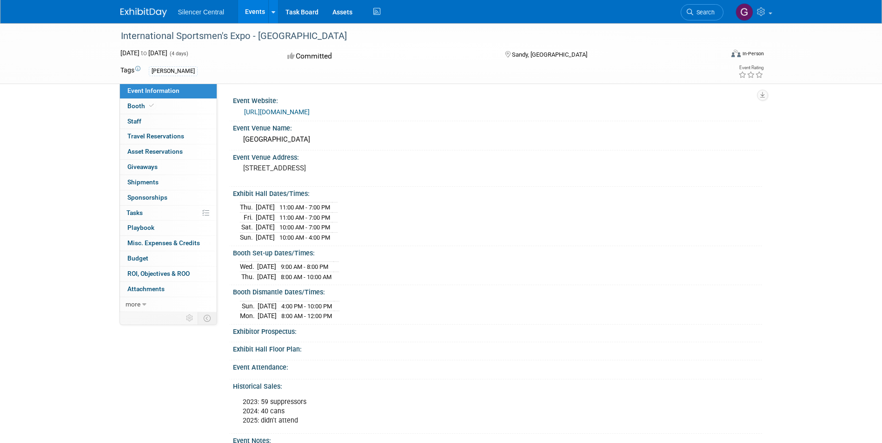
click at [144, 98] on link "Event Information" at bounding box center [168, 91] width 97 height 15
click at [165, 101] on link "Booth" at bounding box center [168, 106] width 97 height 15
